Goal: Check status: Check status

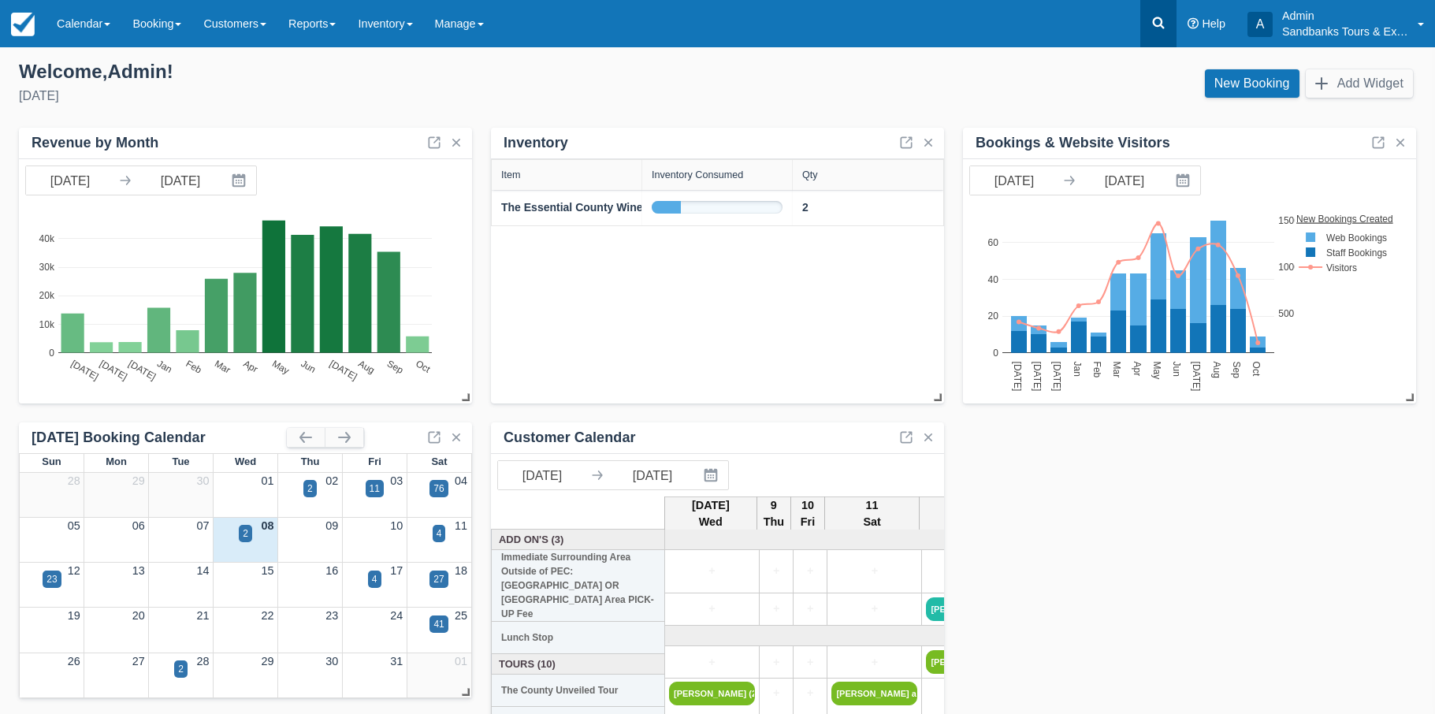
click at [1152, 25] on icon at bounding box center [1159, 23] width 16 height 16
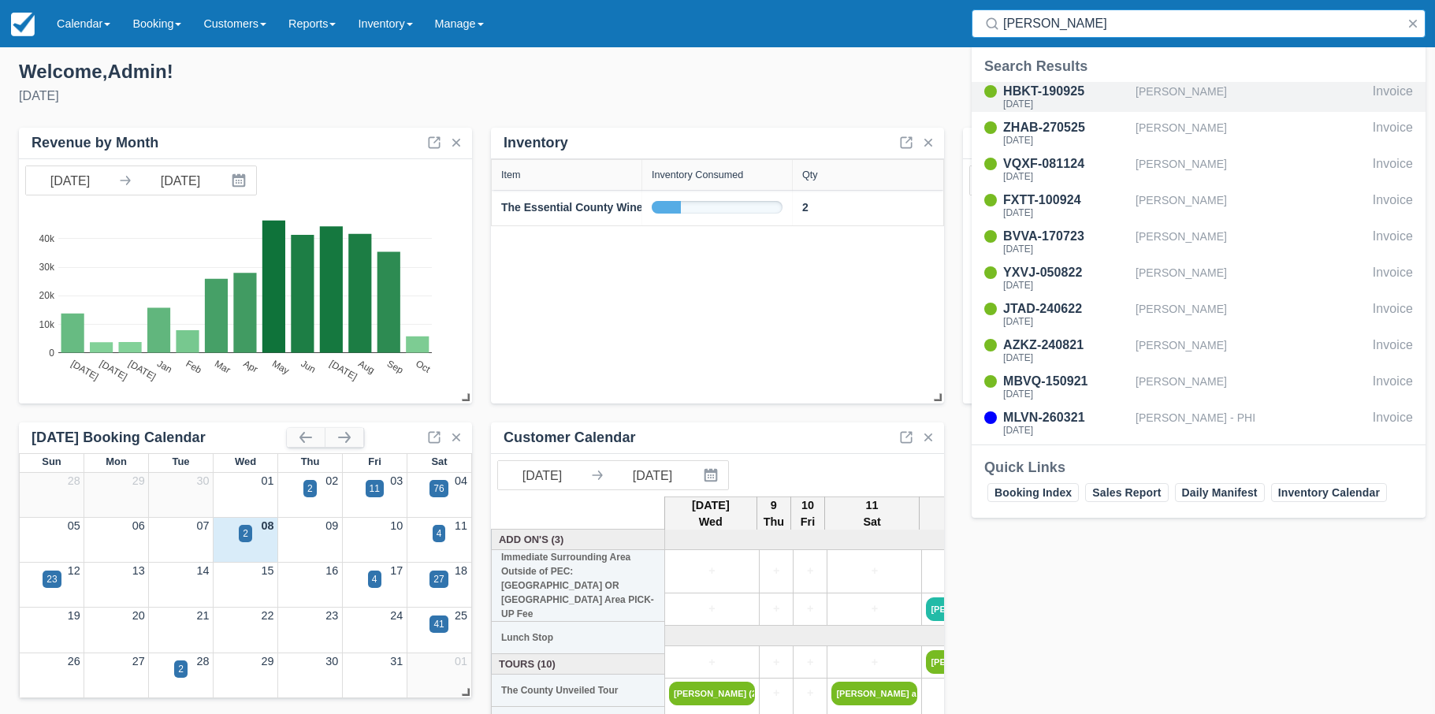
type input "Julia"
click at [1050, 87] on div "HBKT-190925" at bounding box center [1066, 91] width 126 height 19
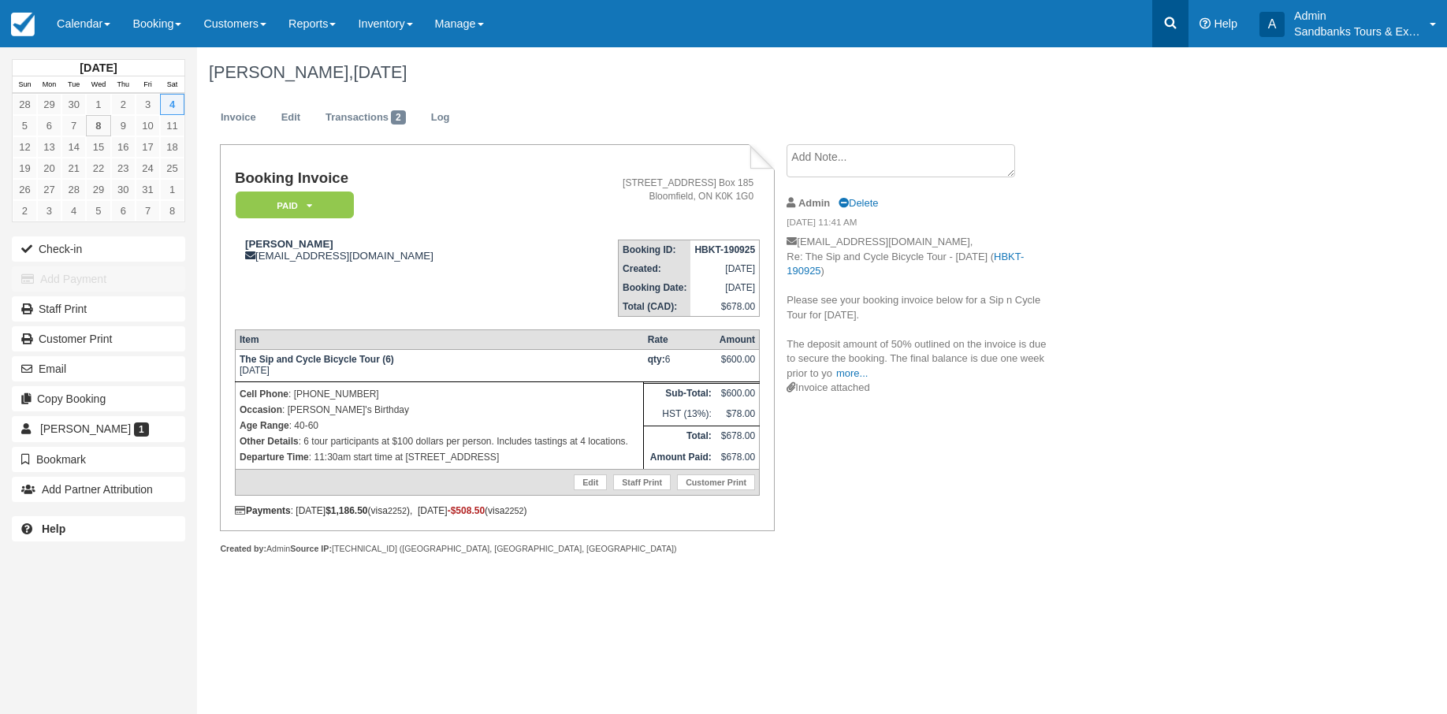
click at [1167, 24] on icon at bounding box center [1171, 23] width 16 height 16
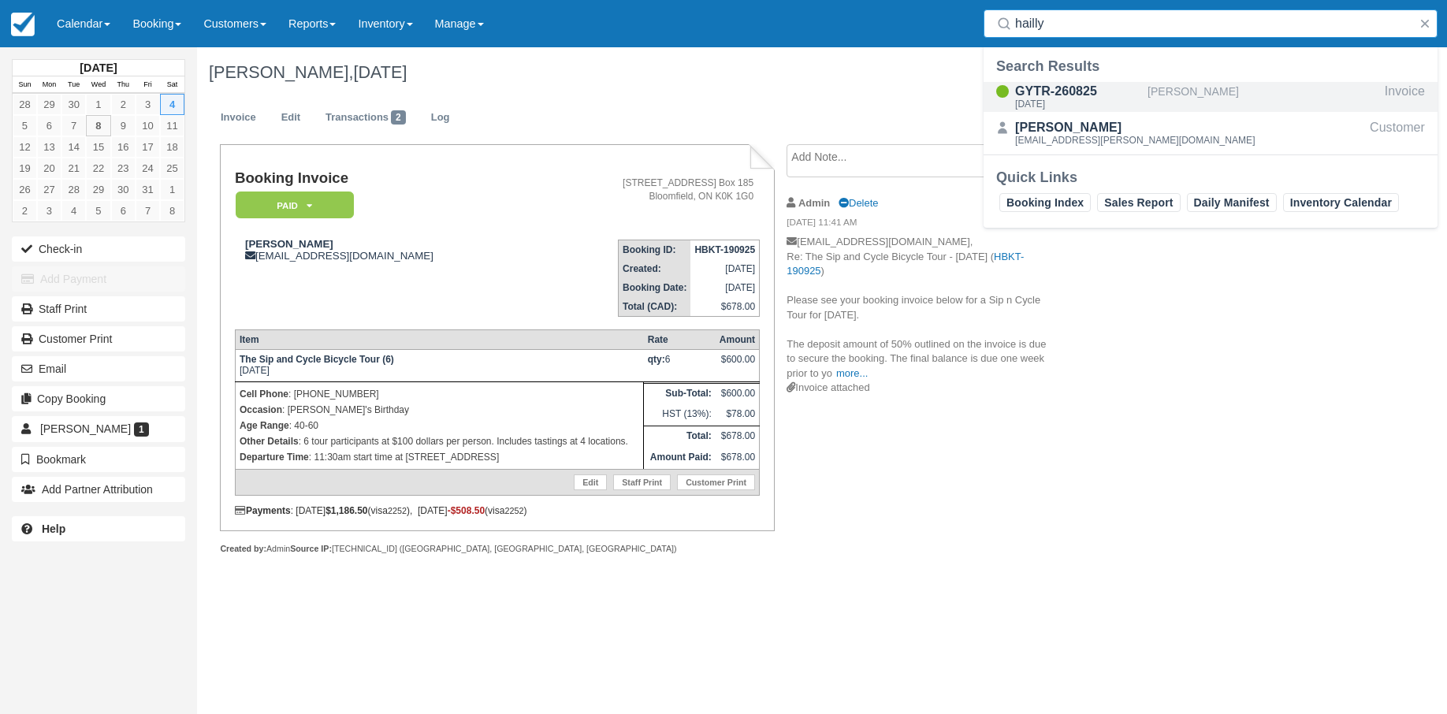
type input "hailly"
click at [1087, 90] on div "GYTR-260825" at bounding box center [1078, 91] width 126 height 19
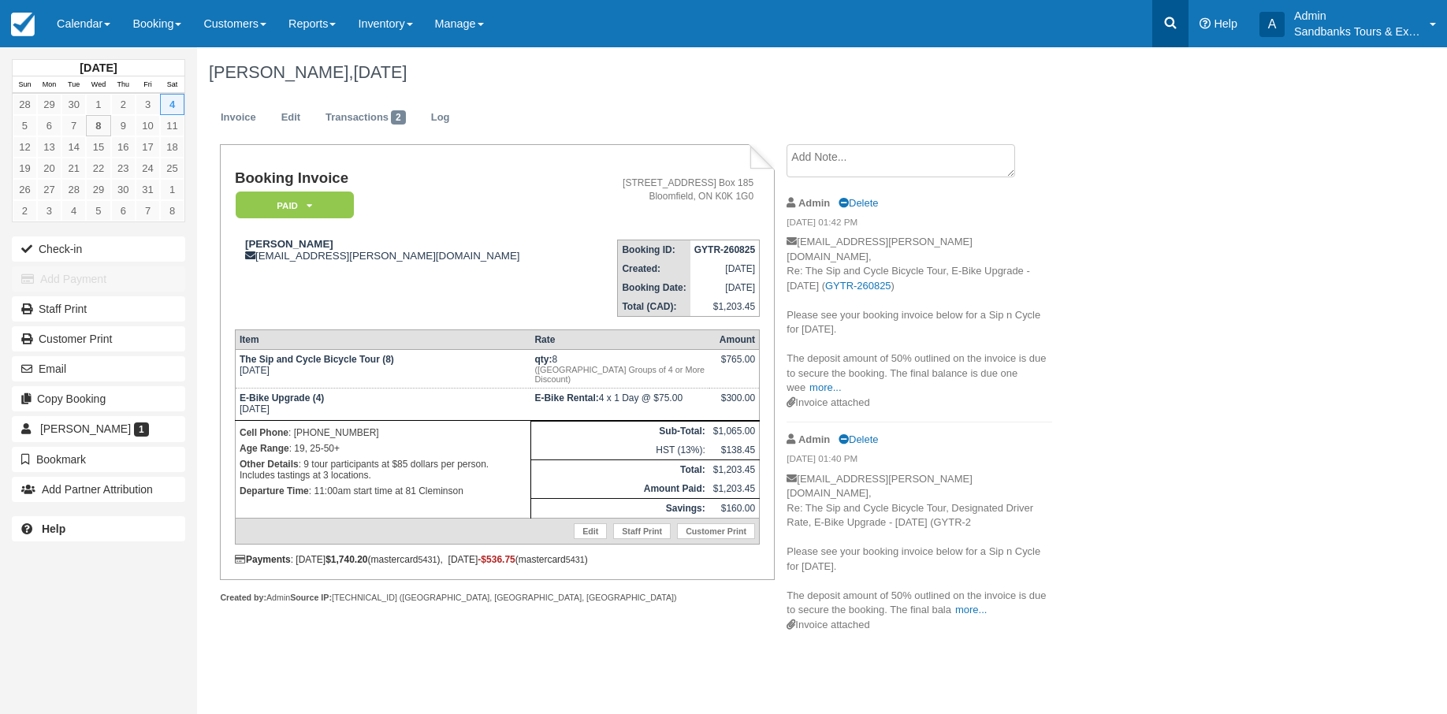
click at [1166, 16] on icon at bounding box center [1171, 23] width 16 height 16
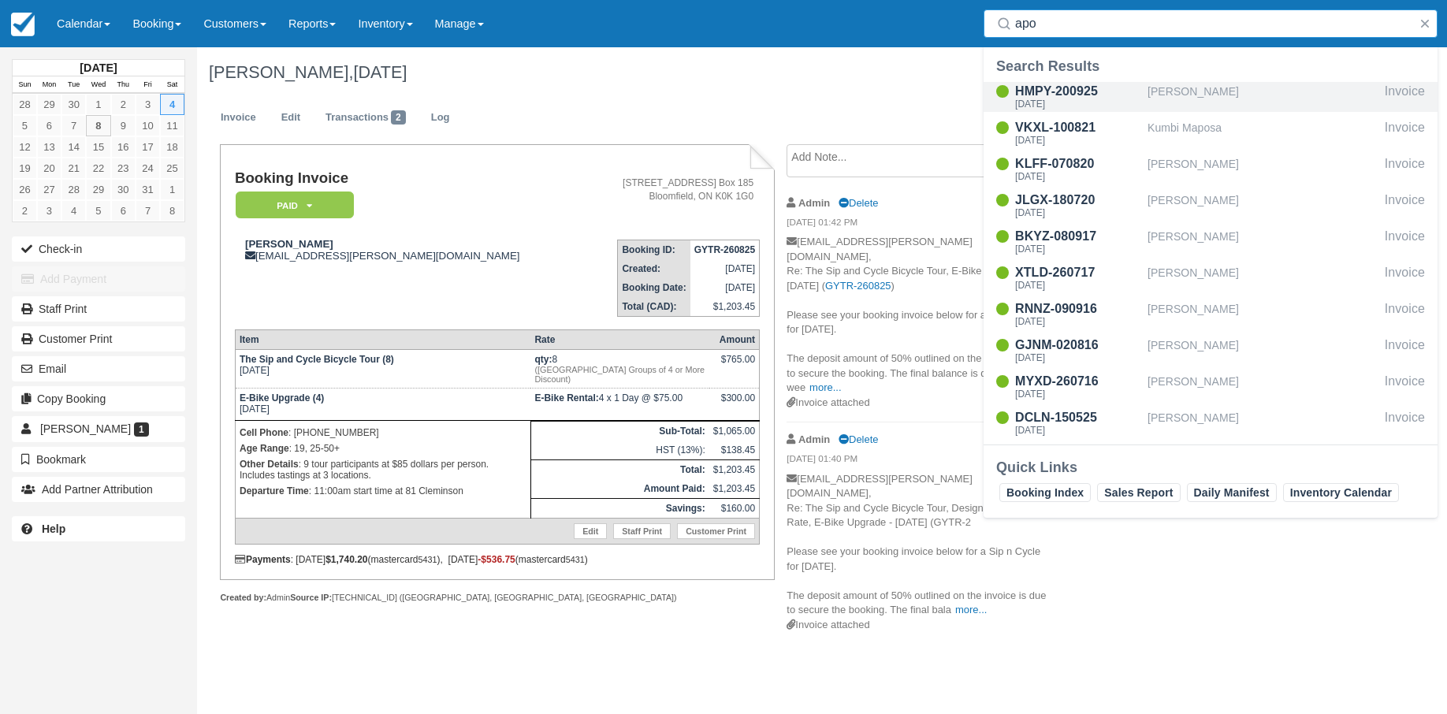
type input "apo"
click at [1053, 90] on div "HMPY-200925" at bounding box center [1078, 91] width 126 height 19
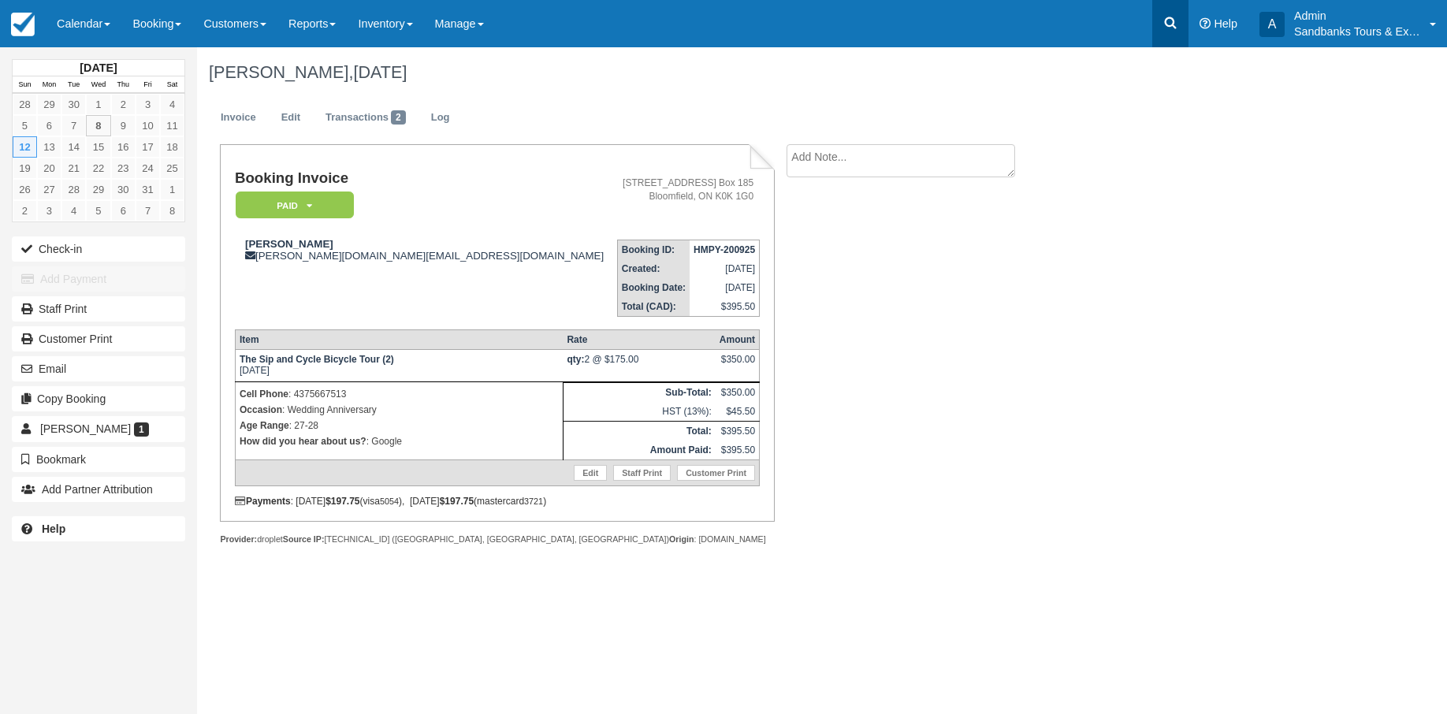
click at [1166, 23] on icon at bounding box center [1171, 23] width 12 height 12
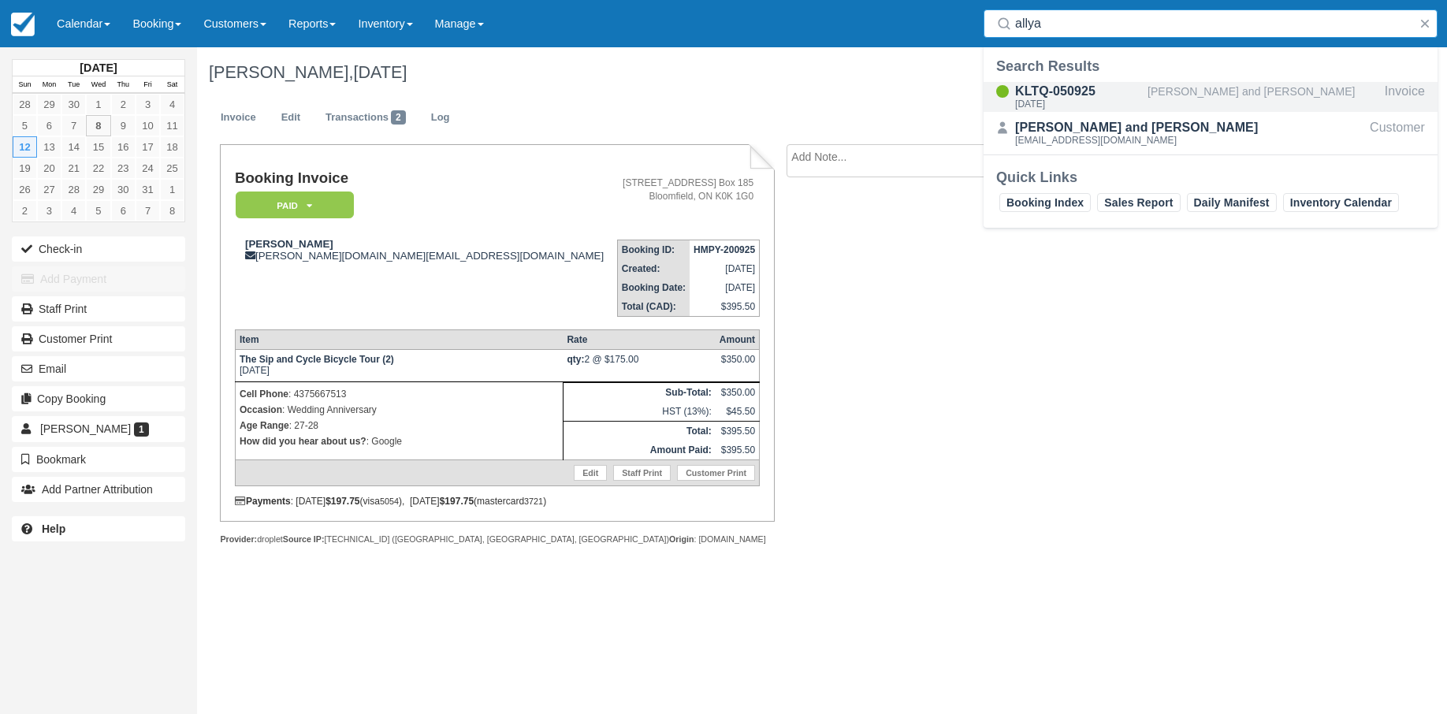
type input "allya"
click at [1040, 87] on div "KLTQ-050925" at bounding box center [1078, 91] width 126 height 19
